Goal: Transaction & Acquisition: Book appointment/travel/reservation

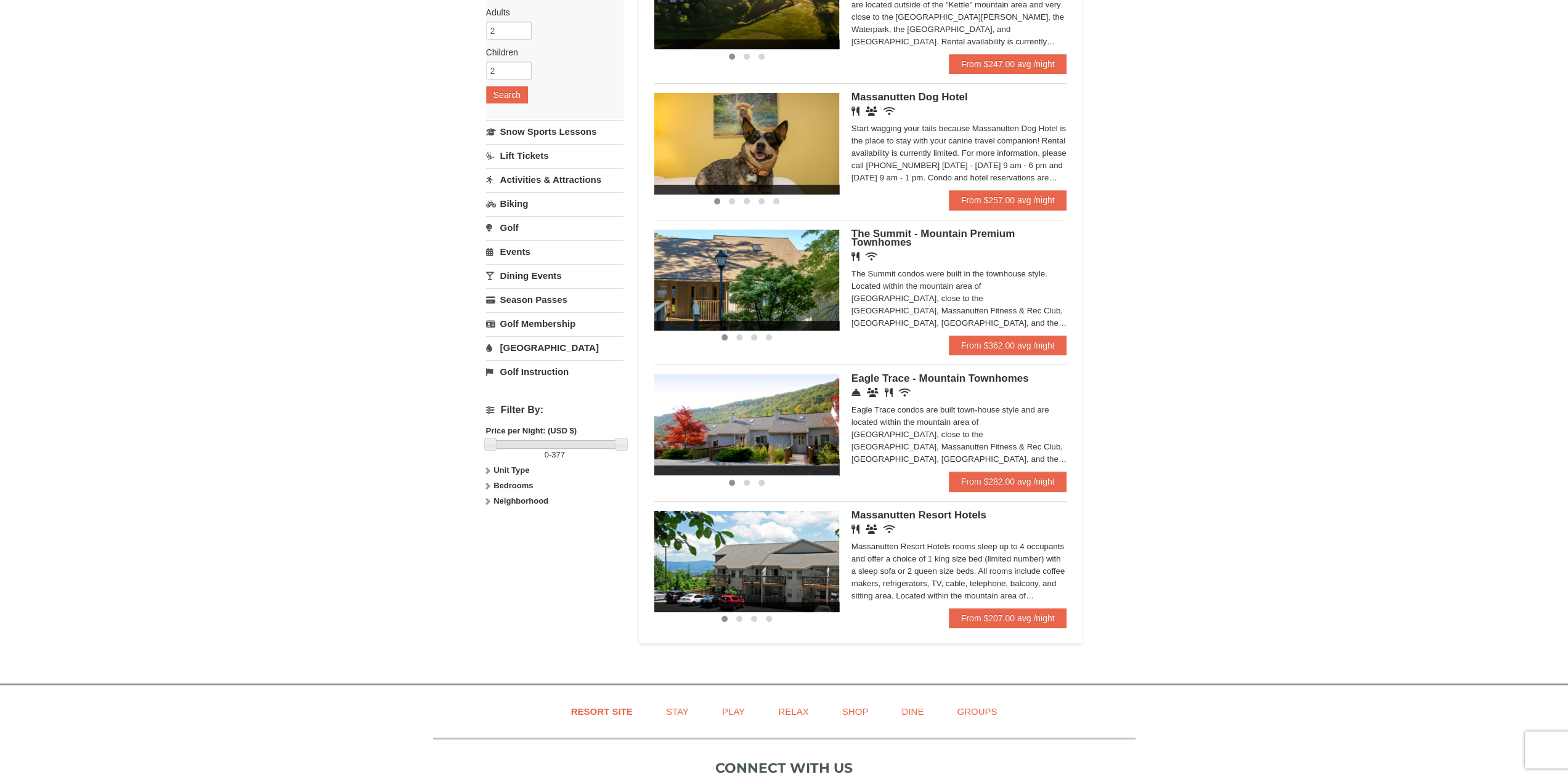
scroll to position [123, 0]
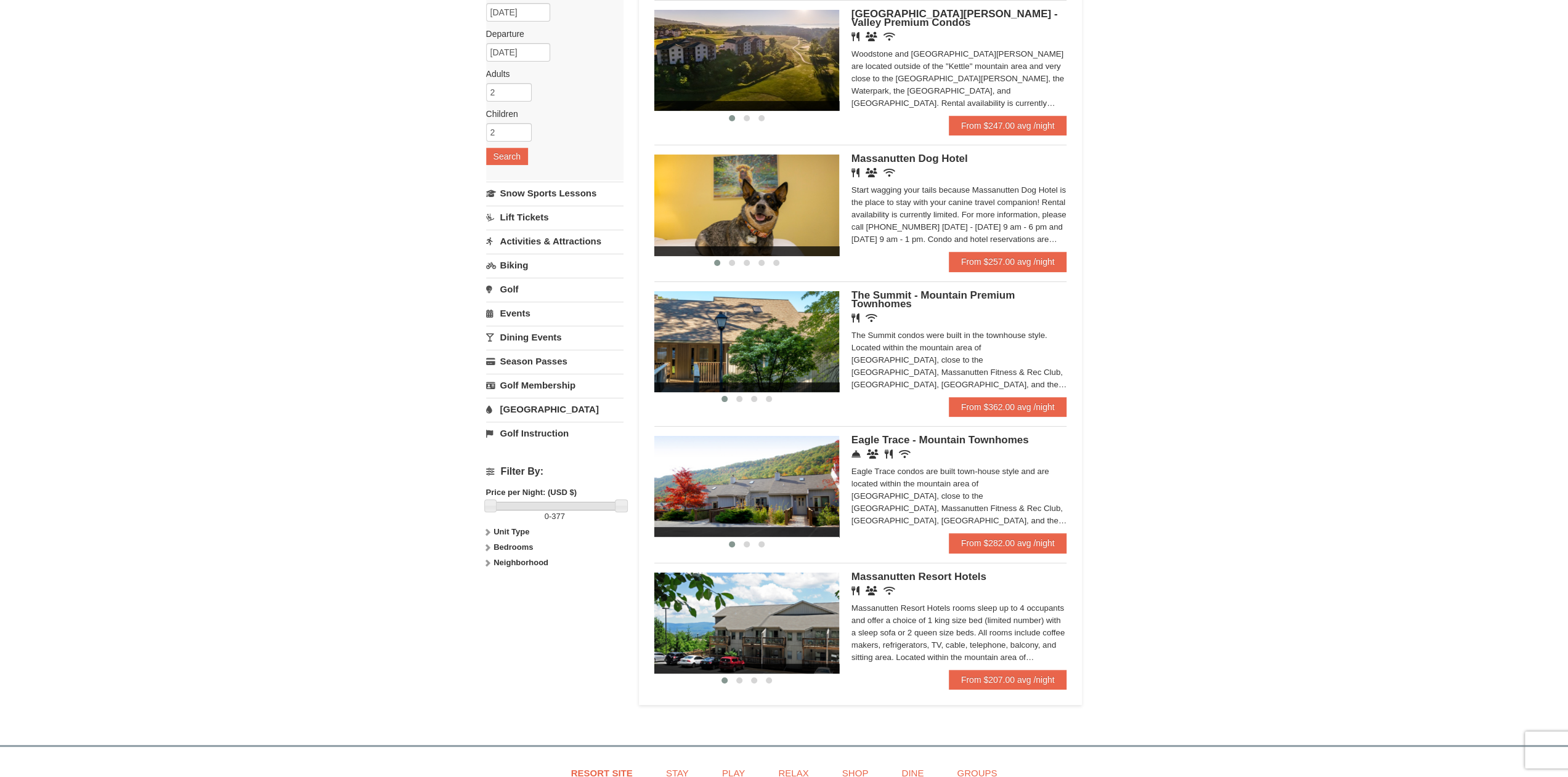
click at [540, 237] on link "Activities & Attractions" at bounding box center [555, 241] width 137 height 22
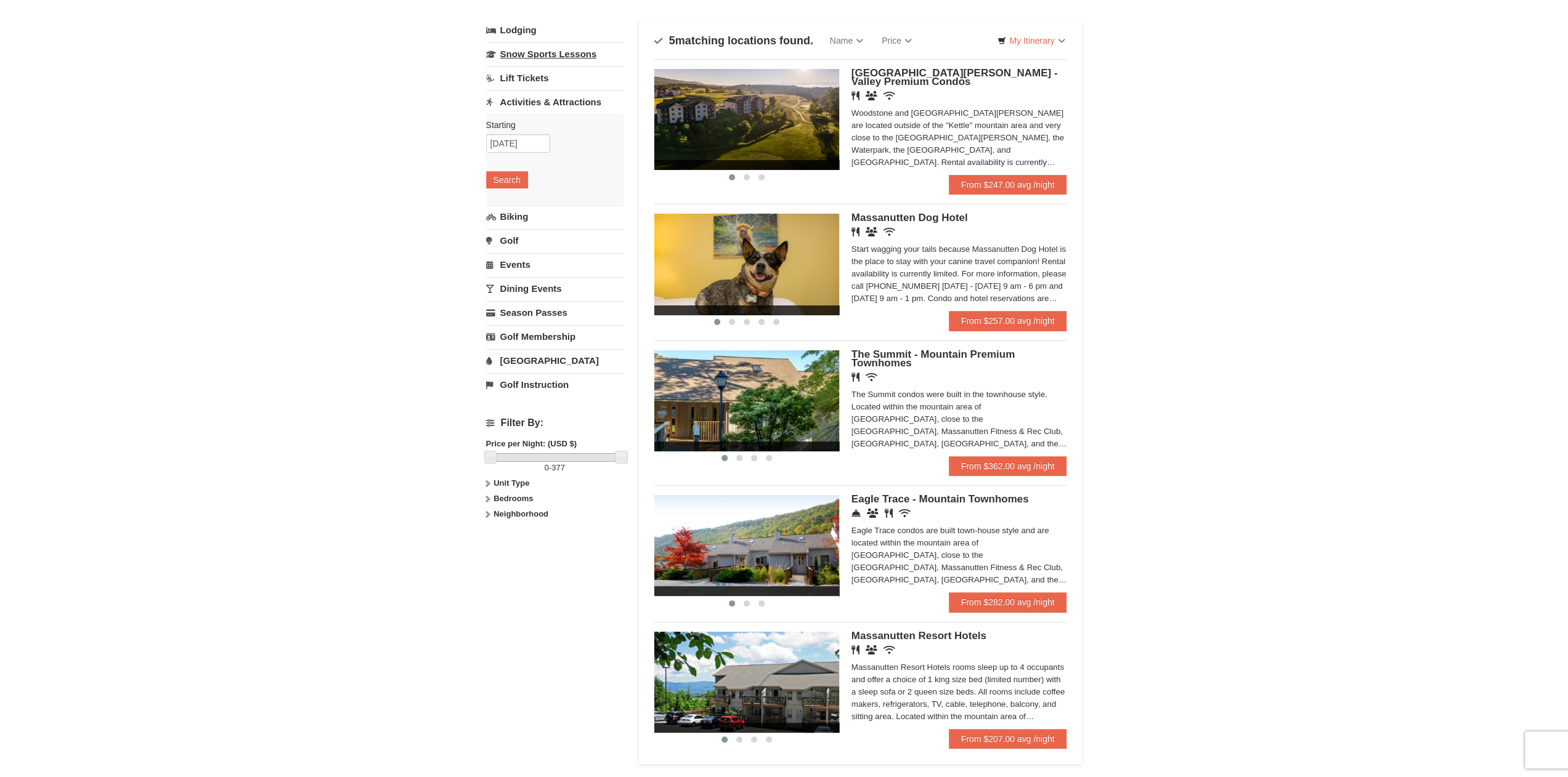
scroll to position [0, 0]
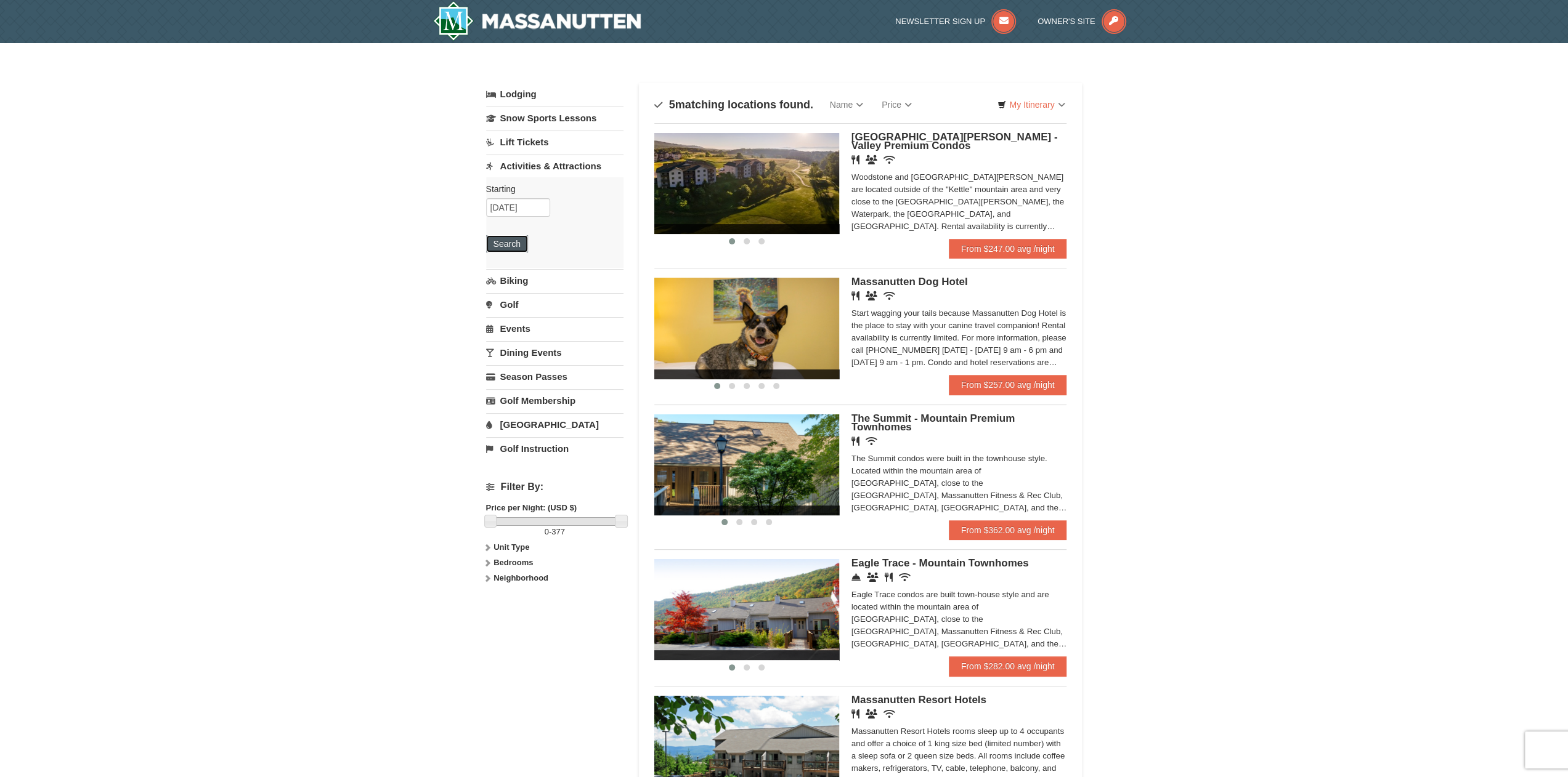
click at [515, 242] on button "Search" at bounding box center [507, 244] width 42 height 17
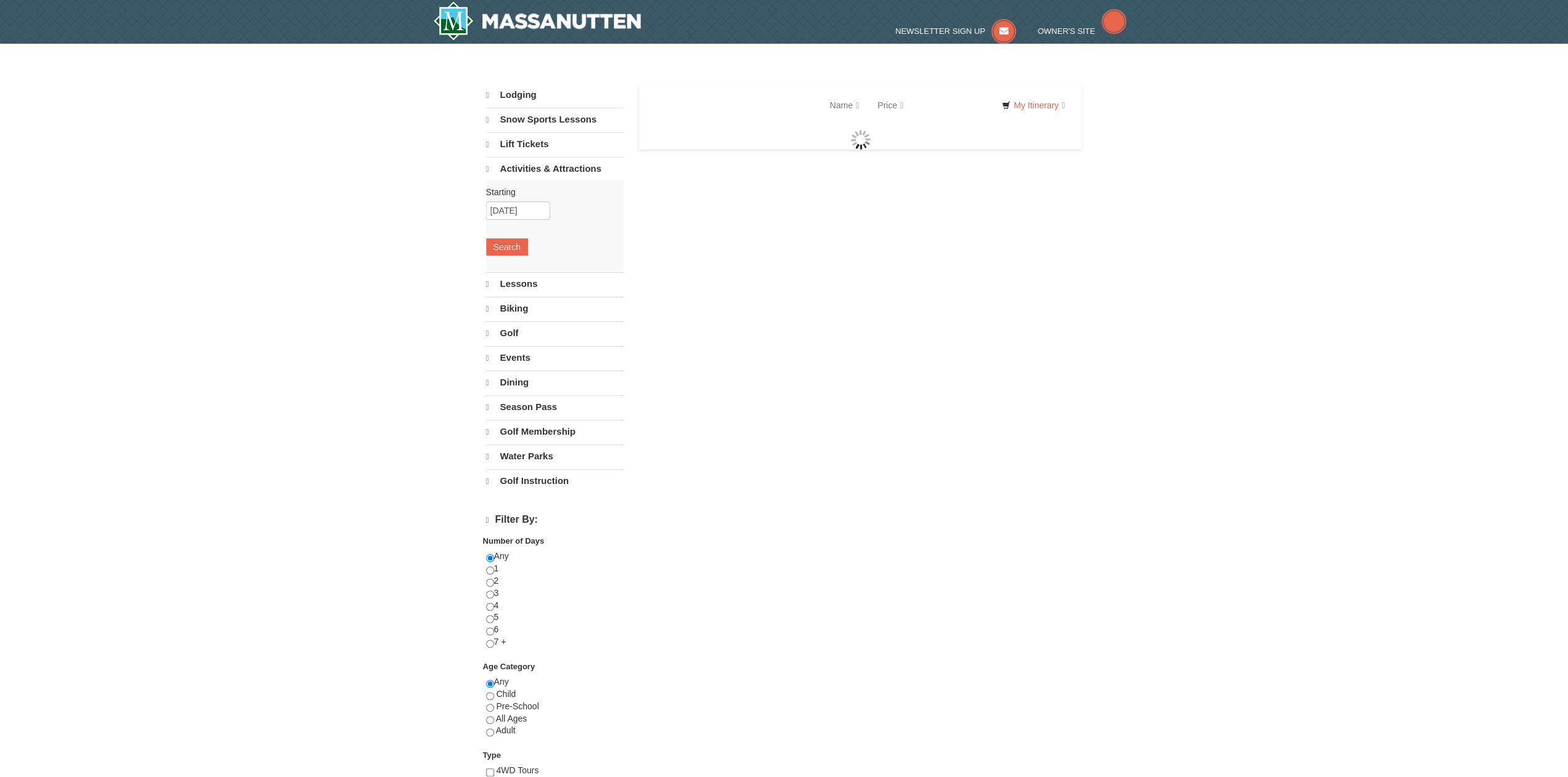
select select "9"
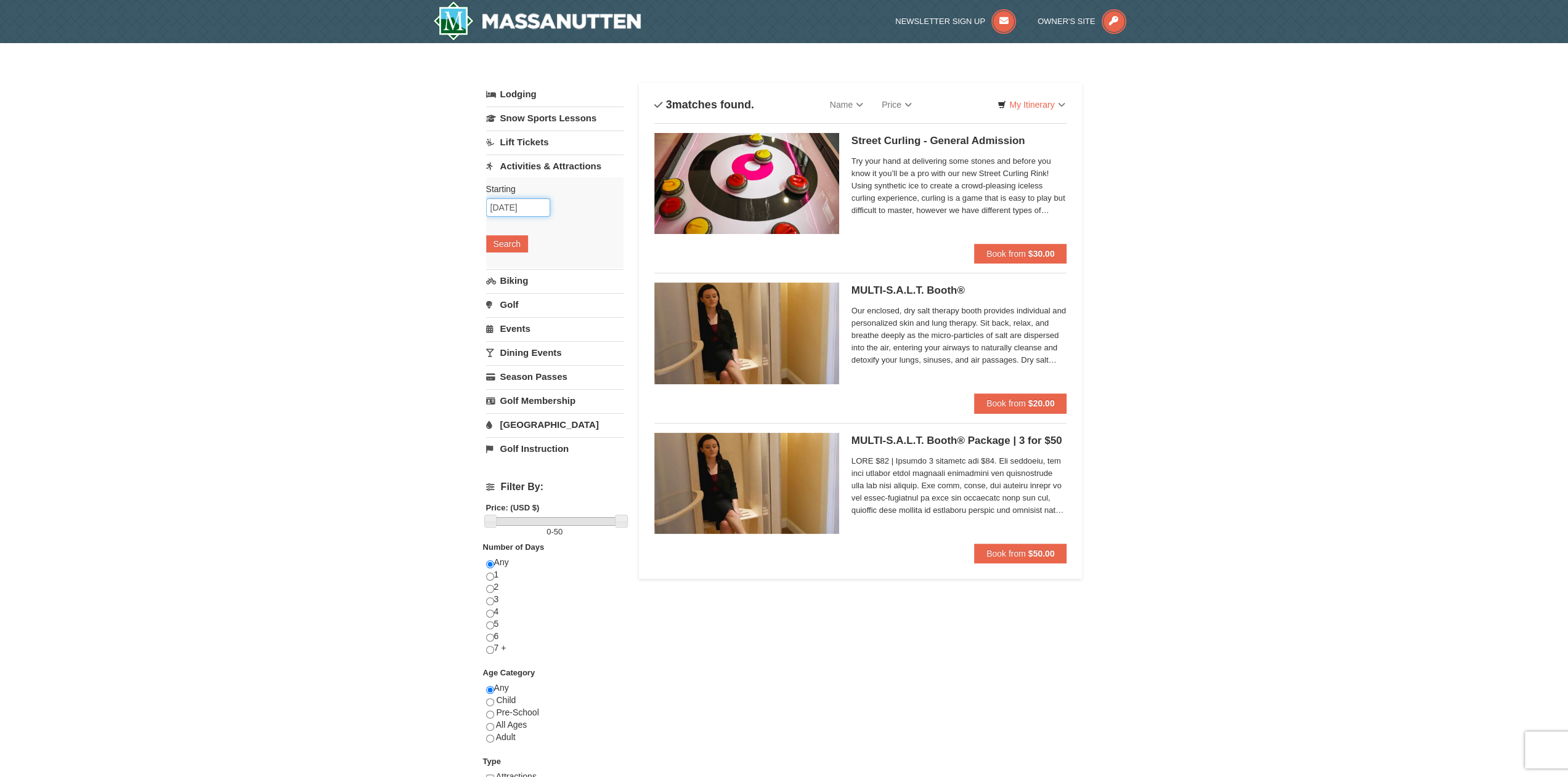
click at [528, 208] on input "01/16/2026" at bounding box center [518, 207] width 64 height 18
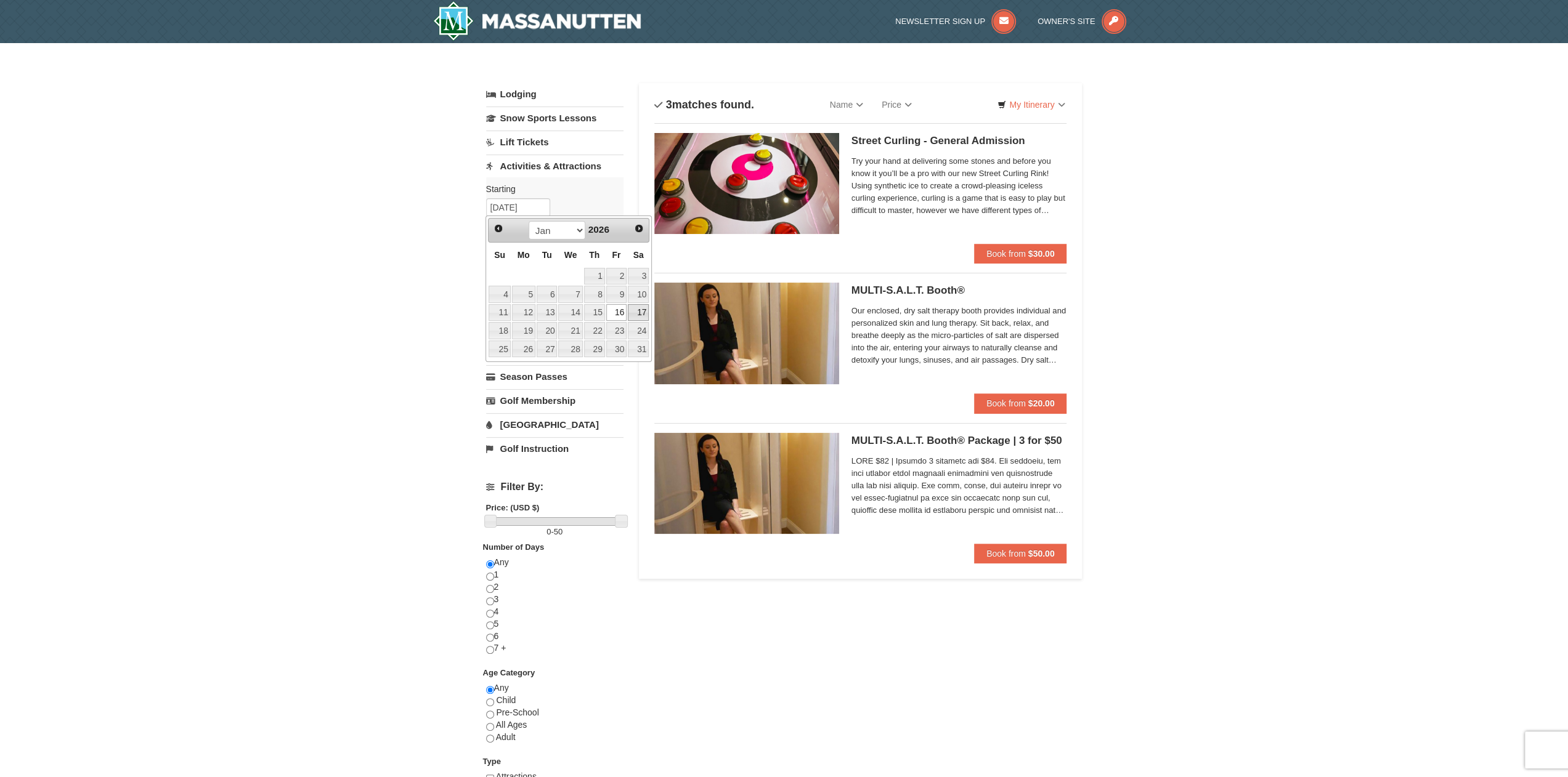
click at [640, 308] on link "17" at bounding box center [638, 313] width 21 height 17
type input "01/17/2026"
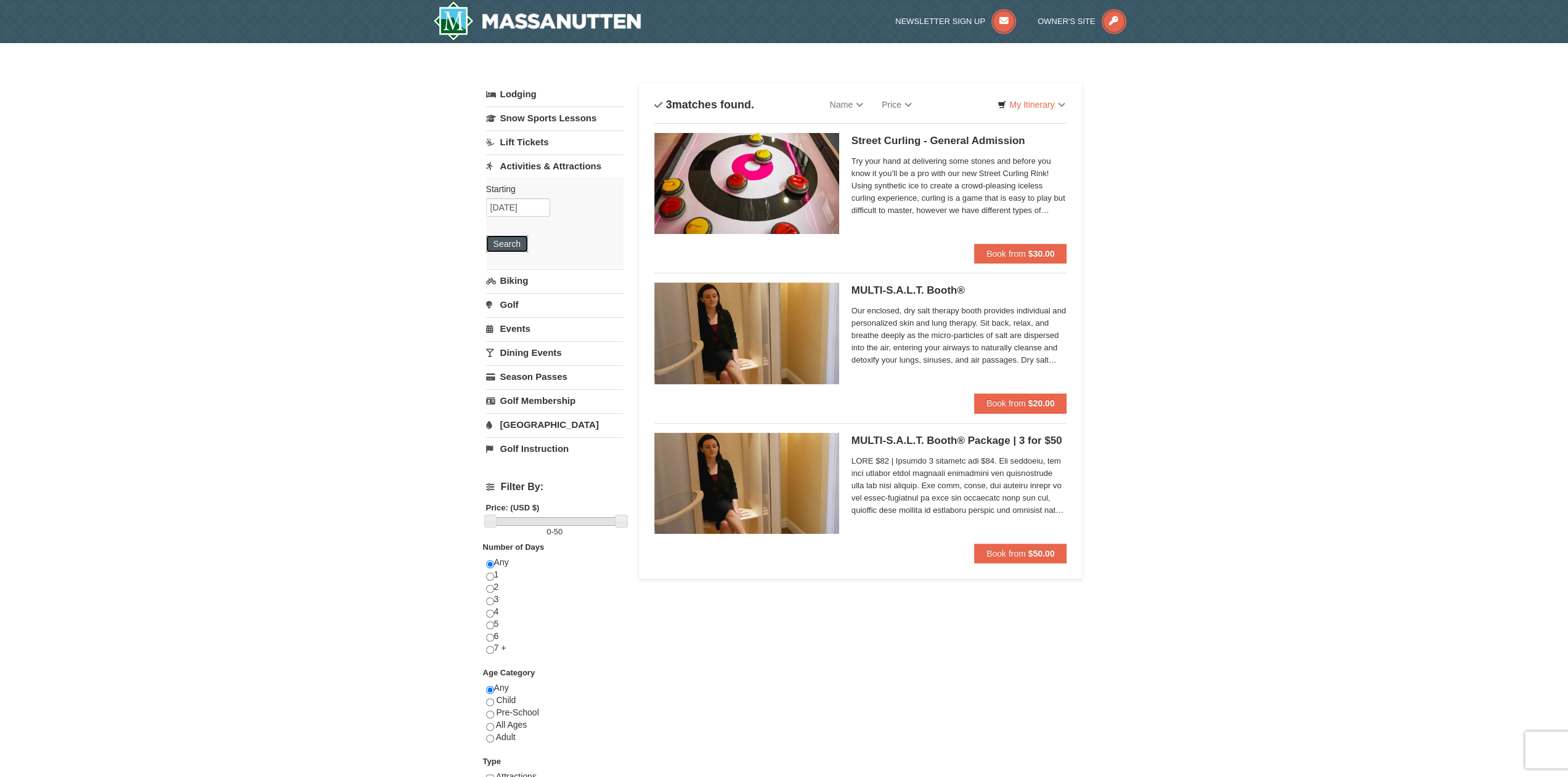
click at [522, 242] on button "Search" at bounding box center [507, 244] width 42 height 17
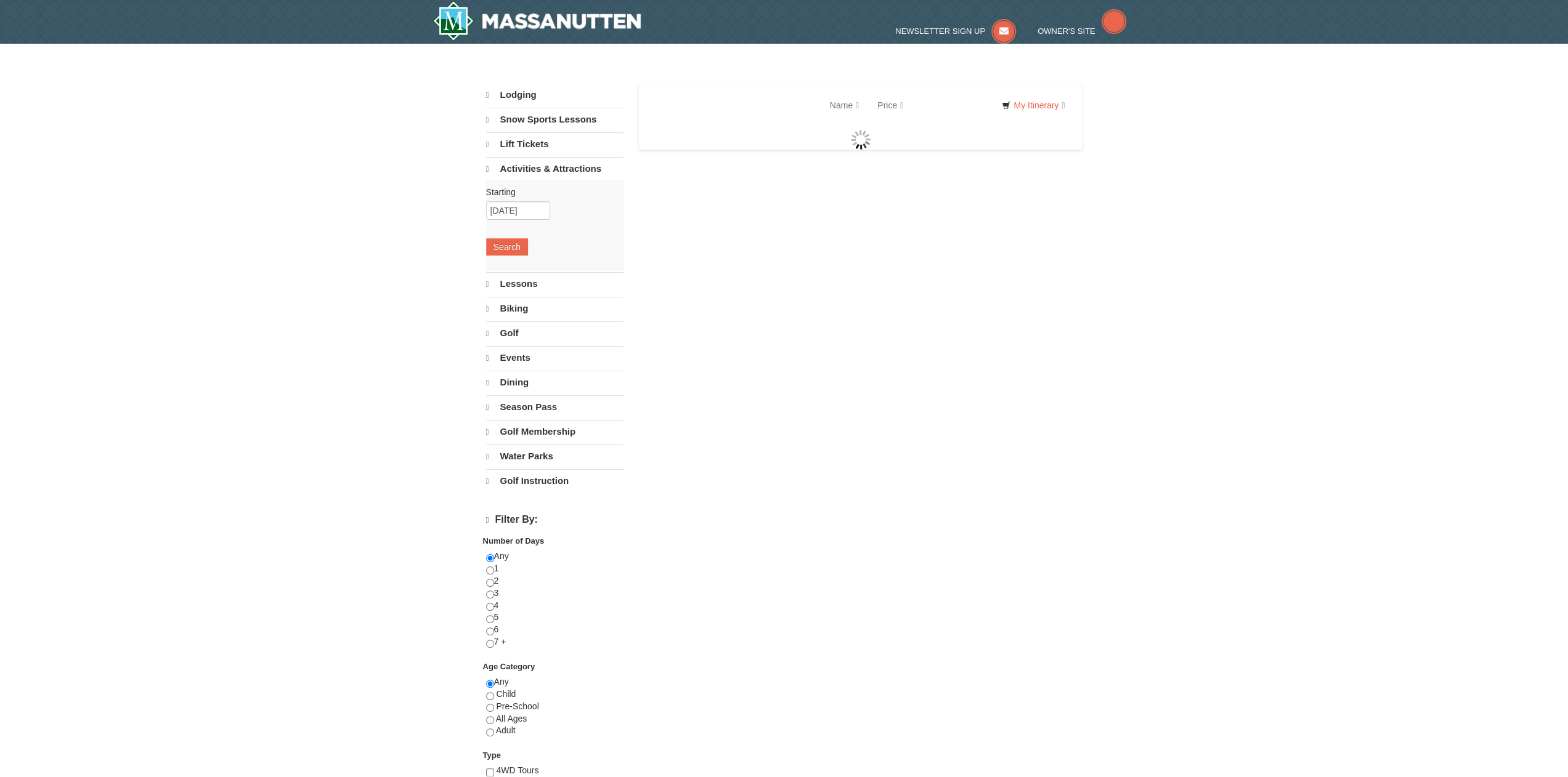
select select "9"
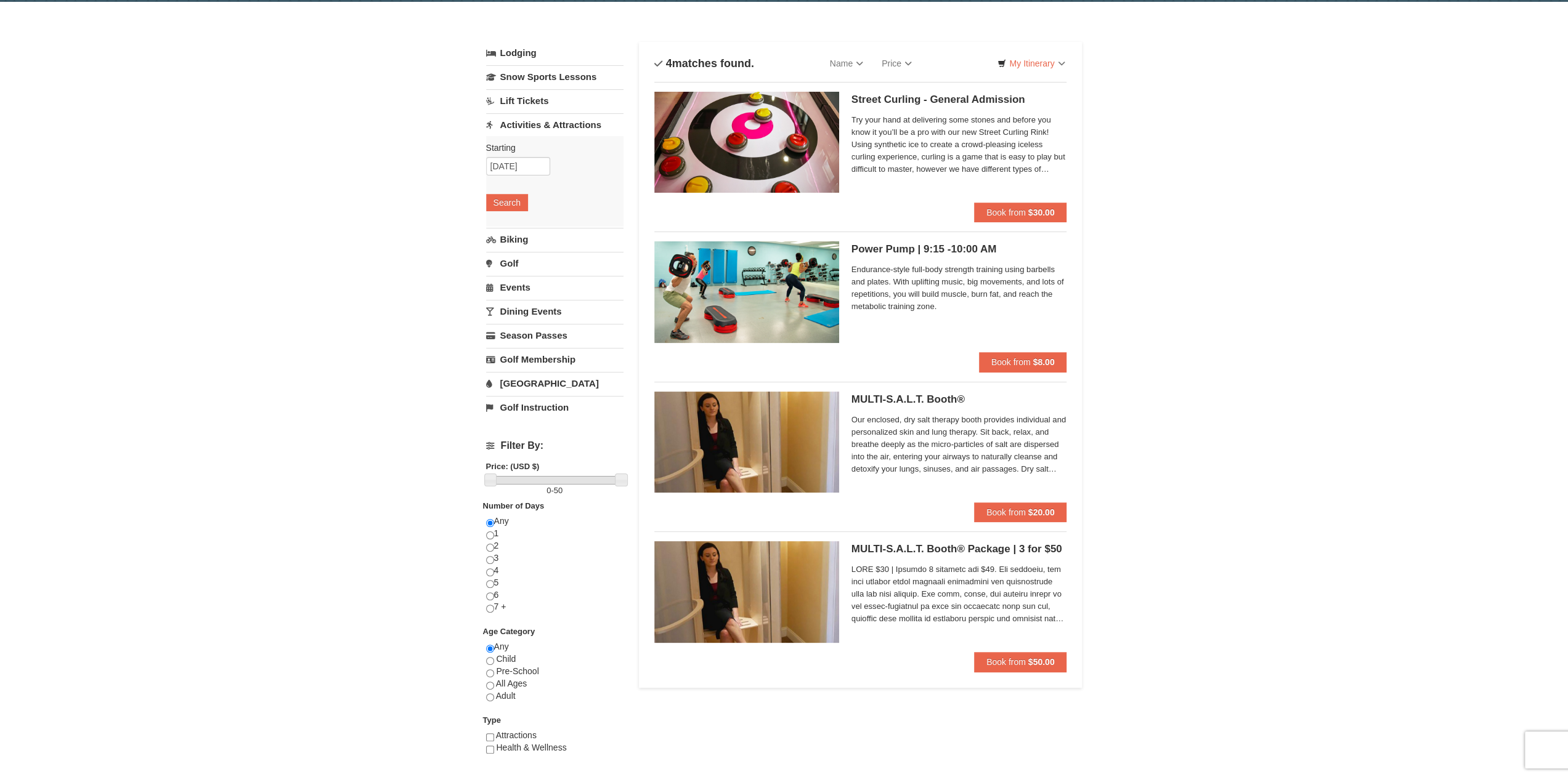
scroll to position [15, 0]
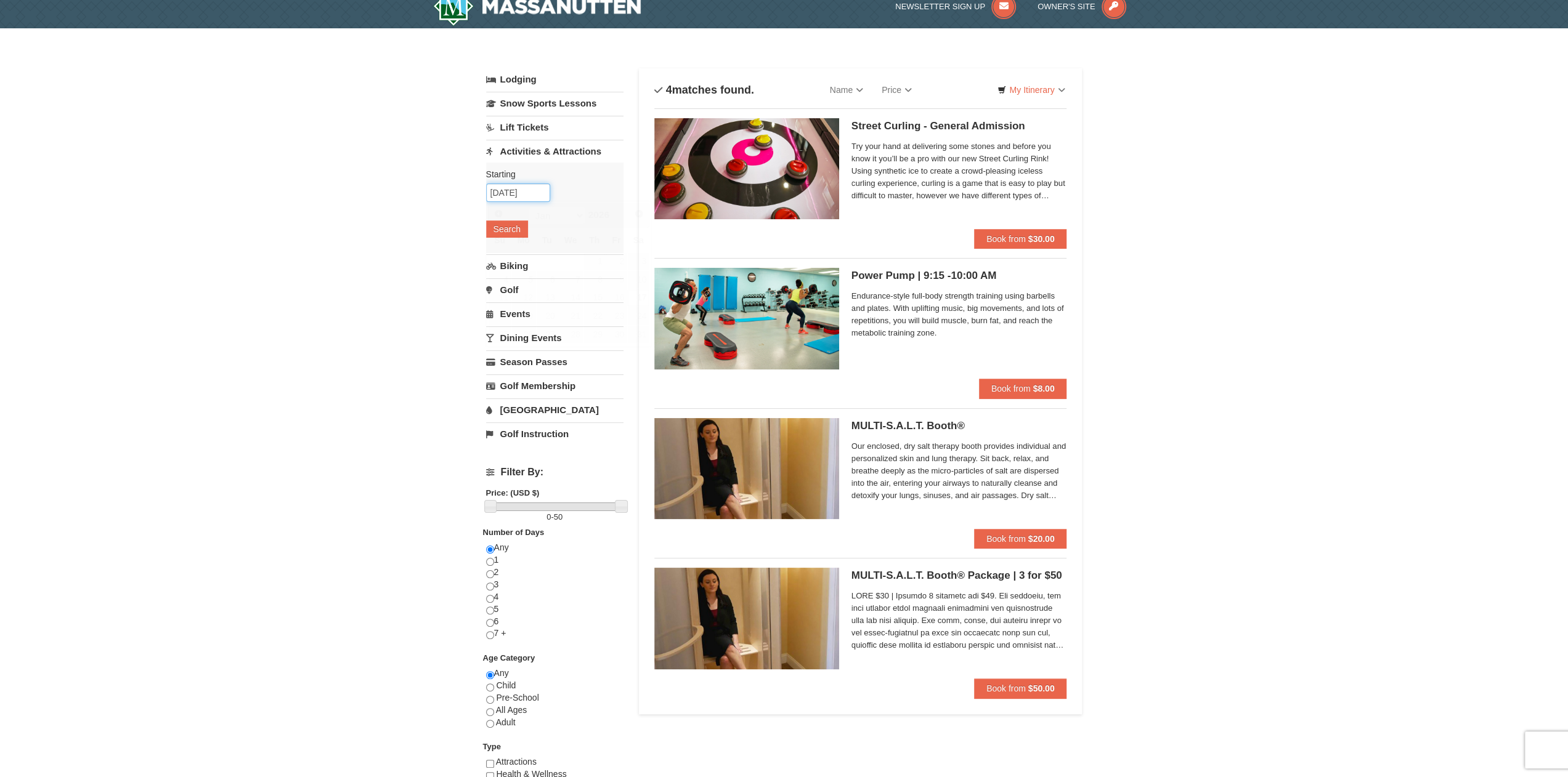
click at [512, 194] on input "01/17/2026" at bounding box center [518, 192] width 64 height 18
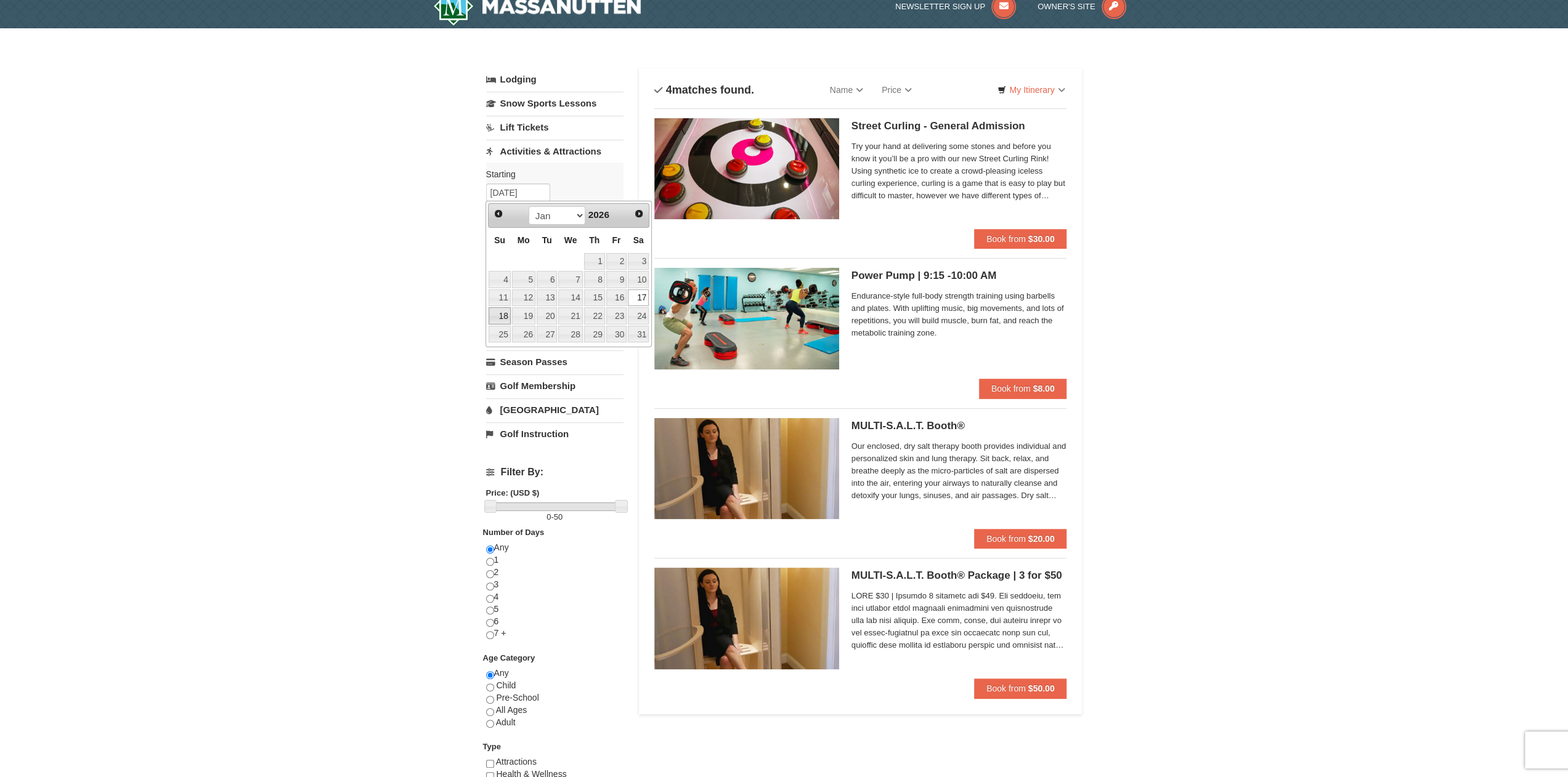
click at [502, 308] on link "18" at bounding box center [499, 316] width 22 height 17
type input "01/18/2026"
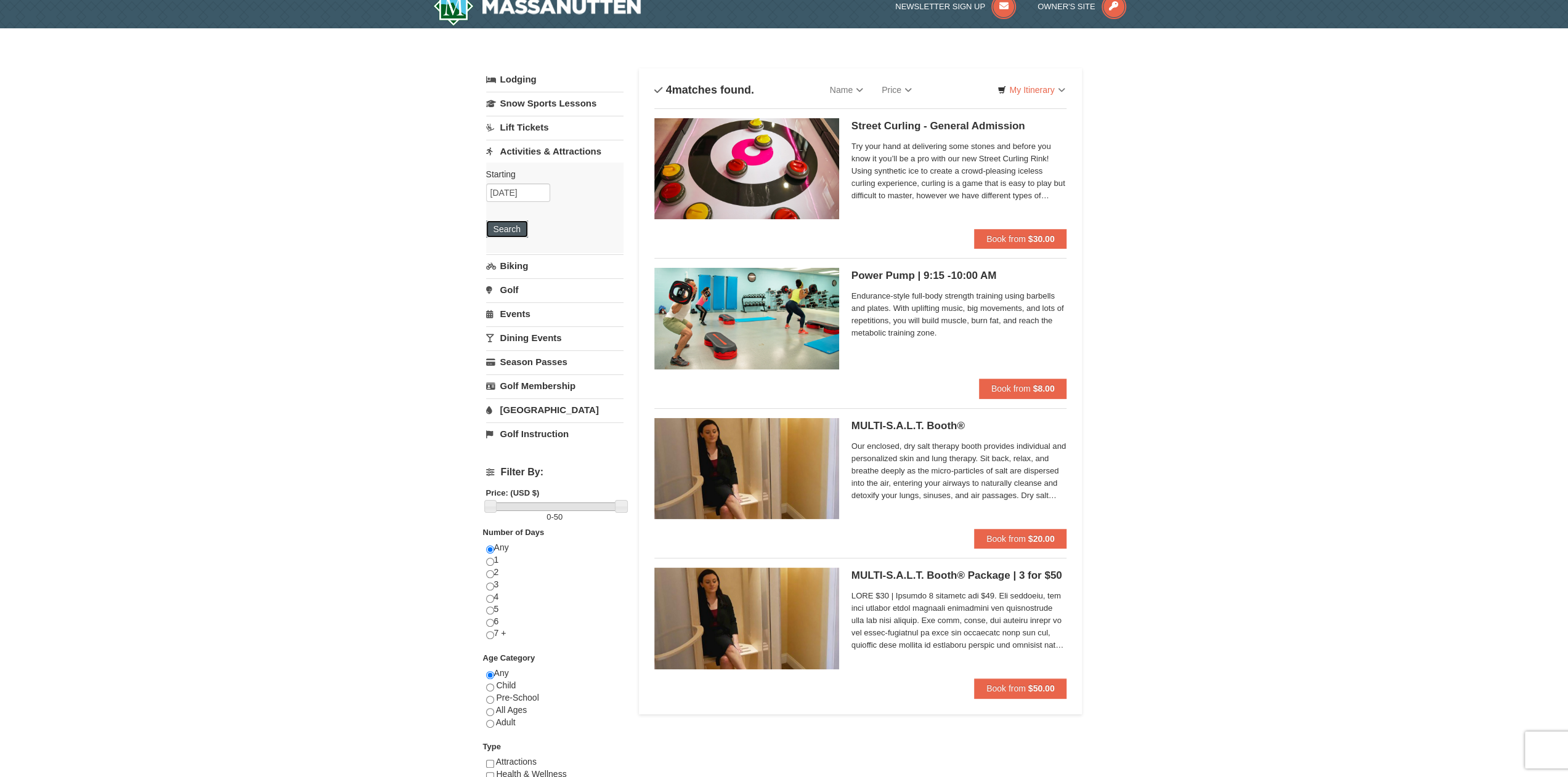
click at [512, 226] on button "Search" at bounding box center [507, 229] width 42 height 17
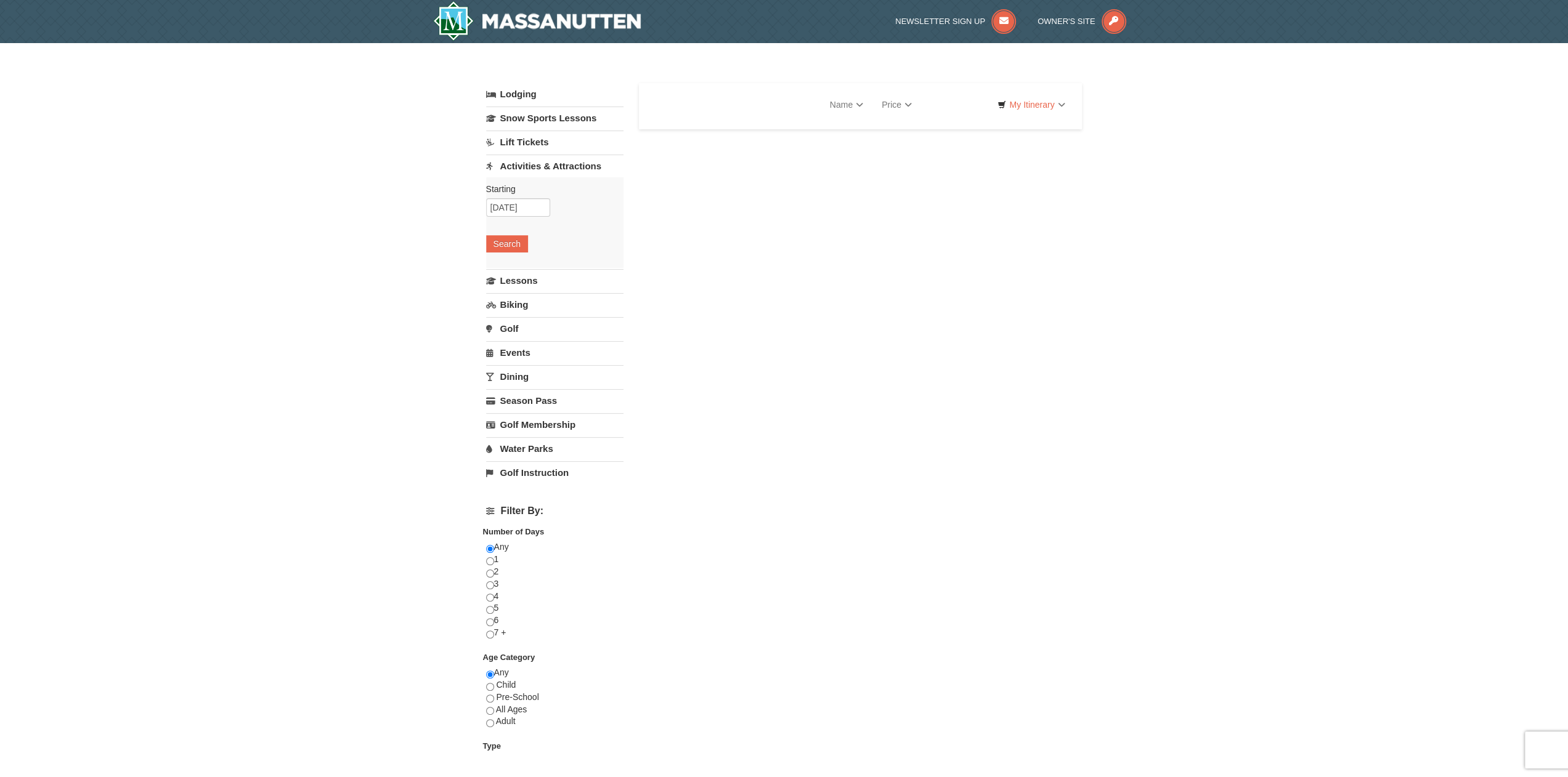
select select "9"
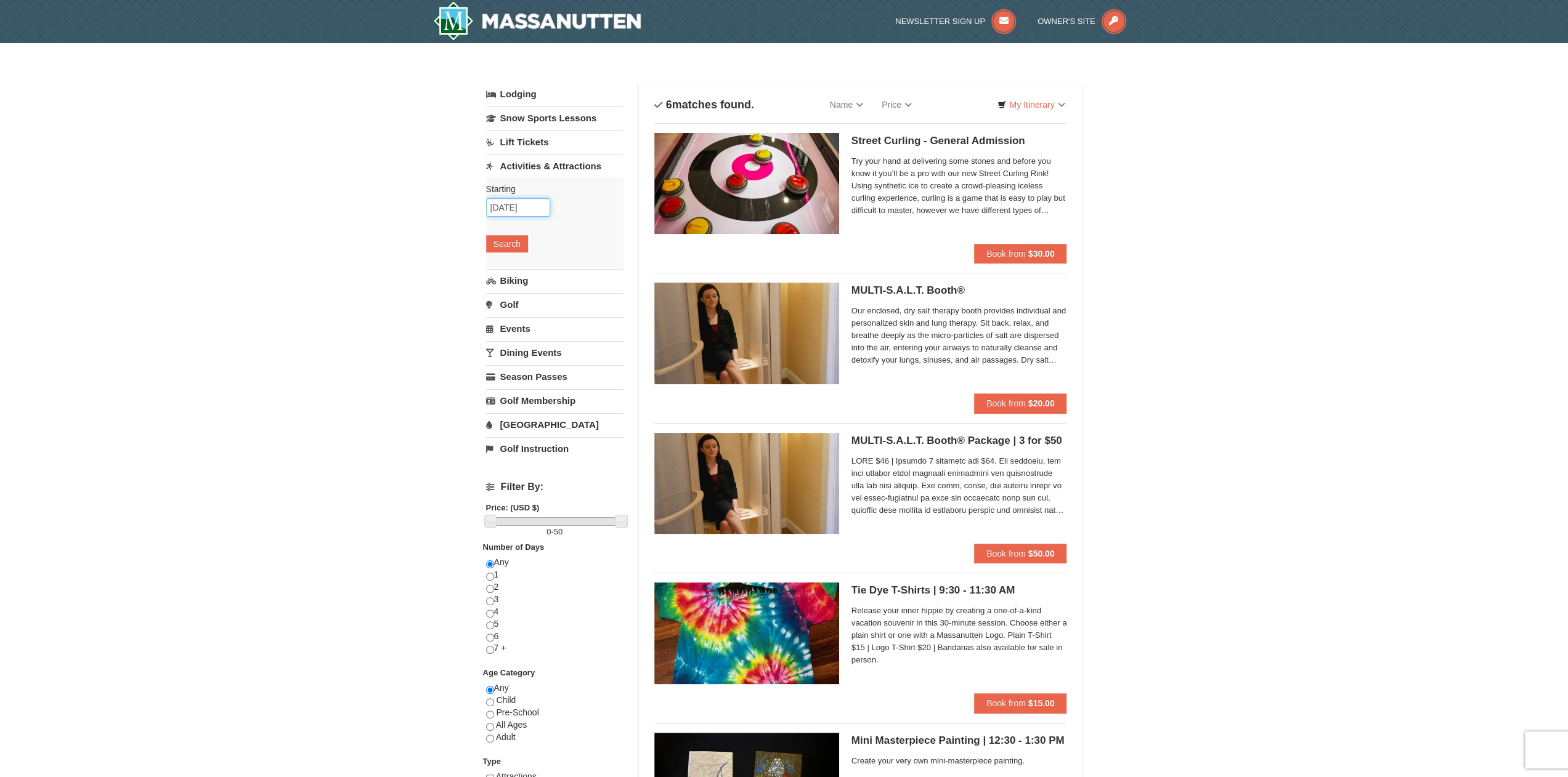
click at [518, 206] on input "01/18/2026" at bounding box center [518, 207] width 64 height 18
click at [1136, 361] on div "× Categories List Filter My Itinerary Questions? 1-540-289-9441 Lodging Arrival…" at bounding box center [784, 553] width 1568 height 1021
click at [526, 112] on link "Snow Sports Lessons" at bounding box center [555, 118] width 137 height 22
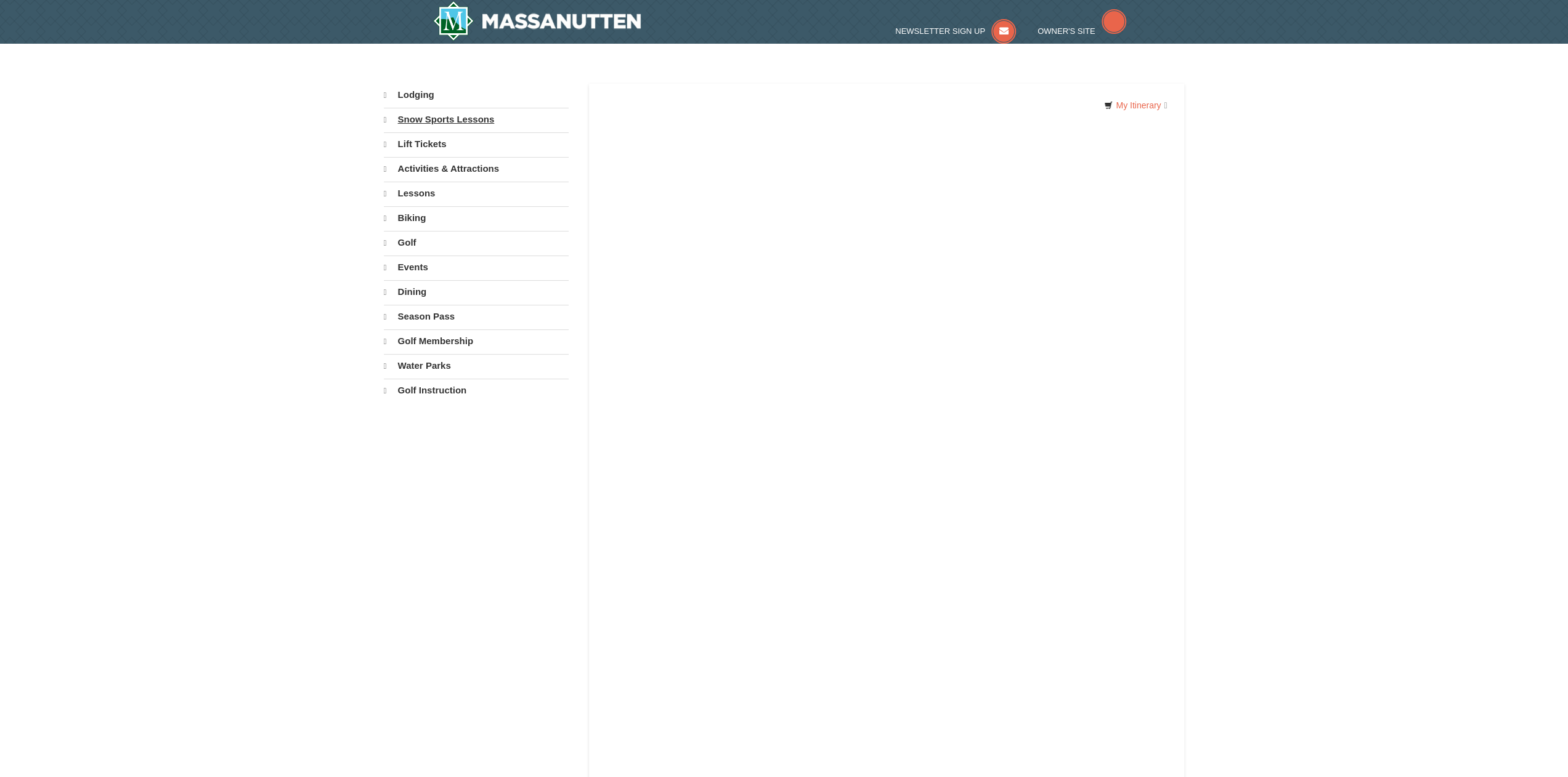
select select "9"
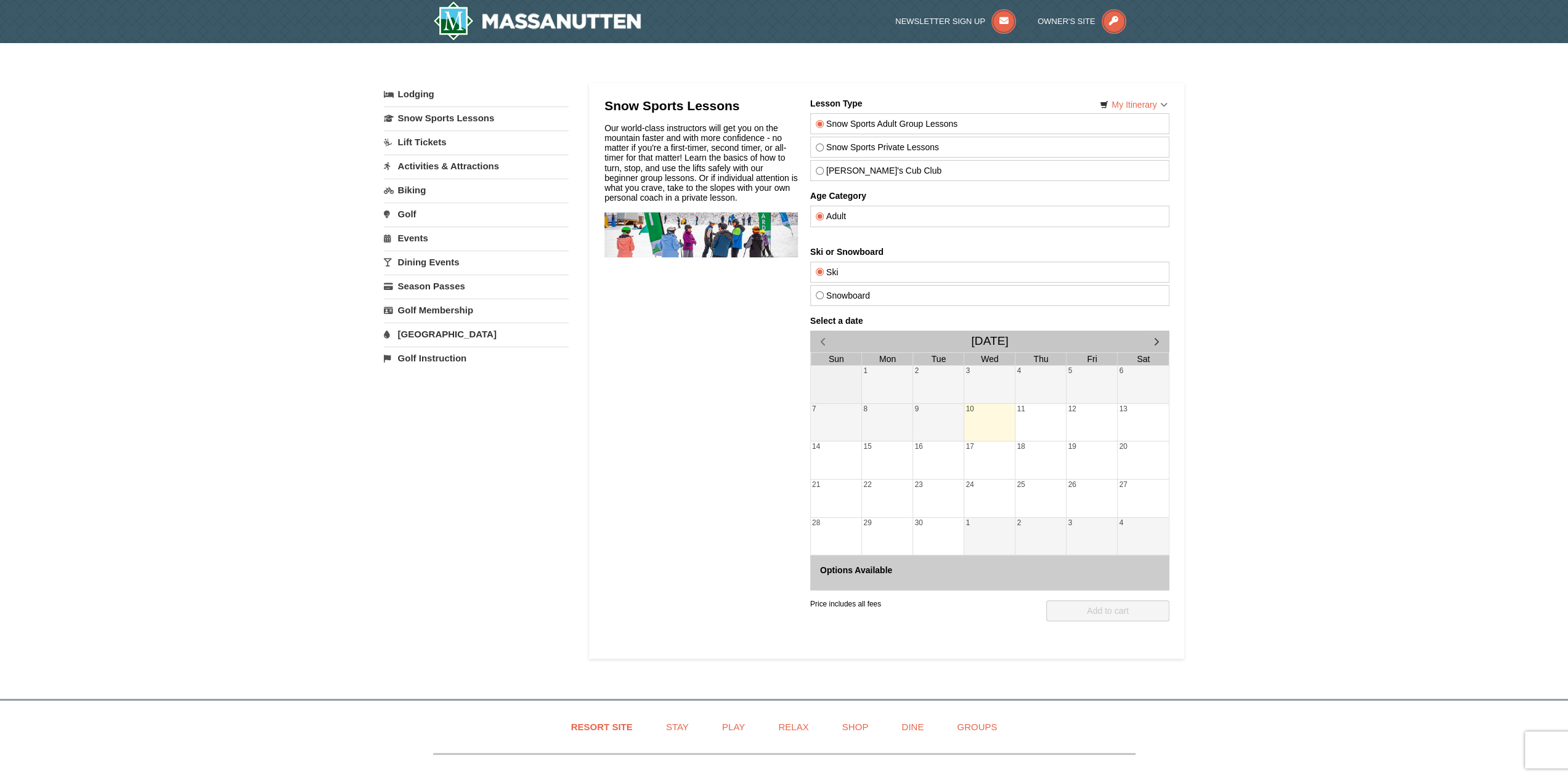
click at [432, 169] on link "Activities & Attractions" at bounding box center [476, 165] width 185 height 22
click at [426, 96] on link "Lodging" at bounding box center [476, 94] width 185 height 22
